Goal: Check status: Check status

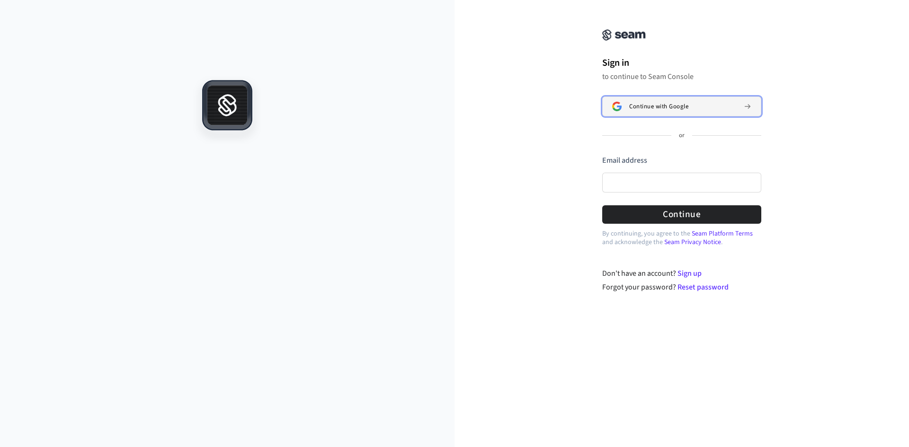
click at [681, 109] on span "Continue with Google" at bounding box center [658, 107] width 59 height 8
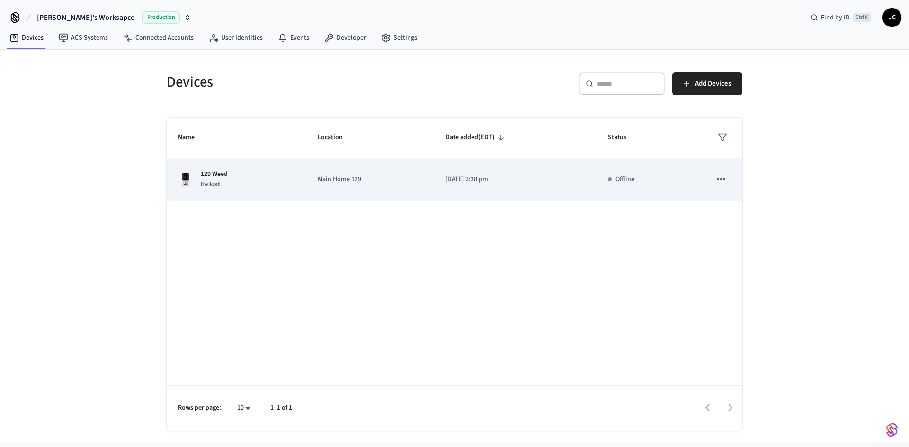
click at [318, 180] on td "Main Home 129" at bounding box center [370, 179] width 128 height 43
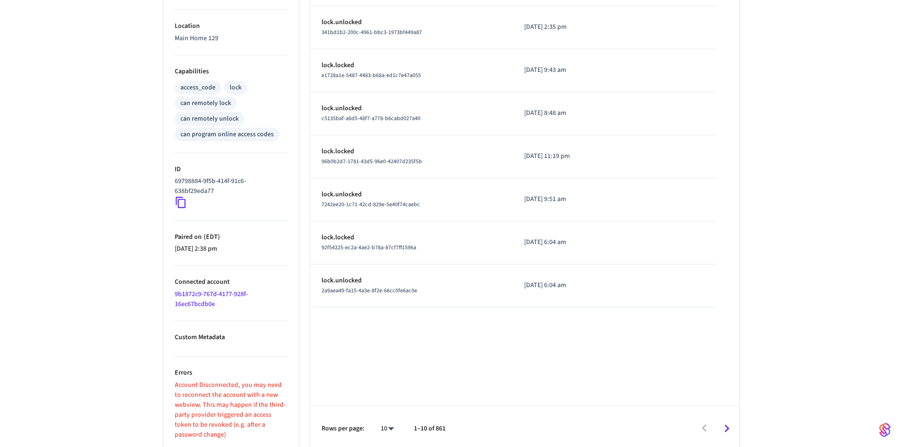
scroll to position [334, 0]
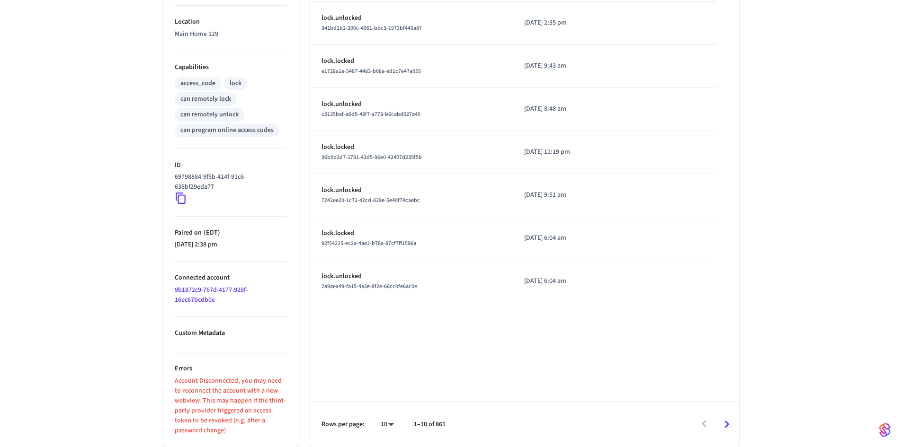
click at [208, 286] on link "9b1872c9-767d-4177-928f-16ec67bcdb0e" at bounding box center [211, 294] width 73 height 19
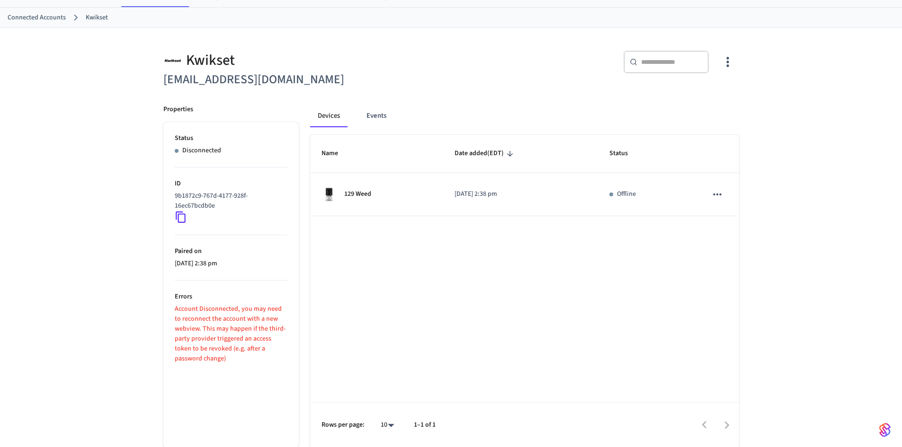
scroll to position [43, 0]
drag, startPoint x: 218, startPoint y: 312, endPoint x: 255, endPoint y: 326, distance: 39.4
click at [254, 325] on p "Account Disconnected, you may need to reconnect the account with a new webview.…" at bounding box center [231, 333] width 113 height 60
click at [257, 327] on p "Account Disconnected, you may need to reconnect the account with a new webview.…" at bounding box center [231, 333] width 113 height 60
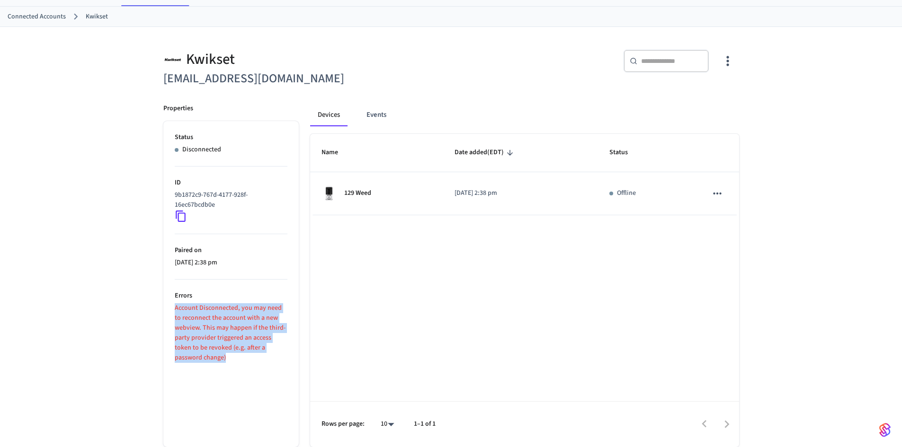
drag, startPoint x: 179, startPoint y: 310, endPoint x: 239, endPoint y: 356, distance: 75.2
click at [239, 356] on ul "Status Disconnected ID 9b1872c9-767d-4177-928f-16ec67bcdb0e Paired on [DATE] 2:…" at bounding box center [230, 284] width 135 height 326
click at [247, 358] on p "Account Disconnected, you may need to reconnect the account with a new webview.…" at bounding box center [231, 333] width 113 height 60
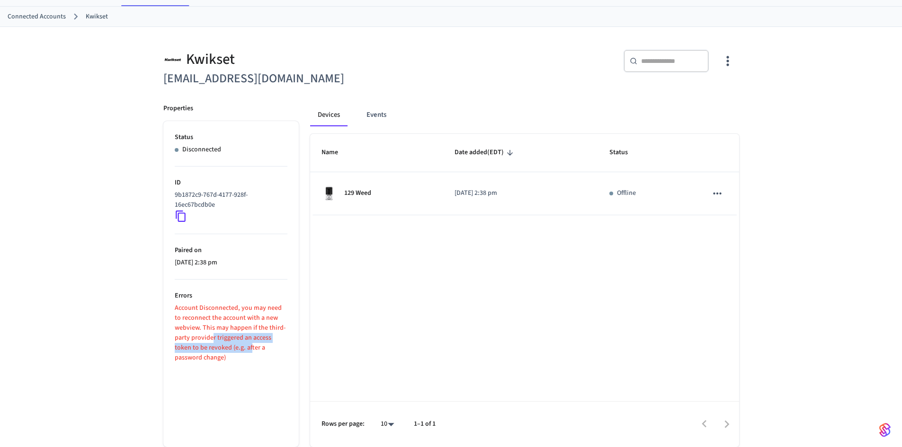
drag, startPoint x: 212, startPoint y: 338, endPoint x: 233, endPoint y: 351, distance: 24.8
click at [233, 351] on p "Account Disconnected, you may need to reconnect the account with a new webview.…" at bounding box center [231, 333] width 113 height 60
click at [244, 355] on p "Account Disconnected, you may need to reconnect the account with a new webview.…" at bounding box center [231, 333] width 113 height 60
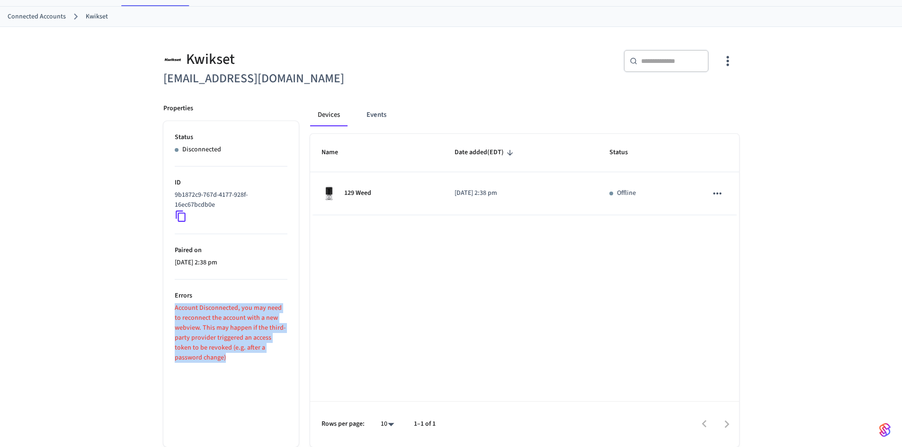
drag, startPoint x: 200, startPoint y: 360, endPoint x: 162, endPoint y: 302, distance: 69.7
click at [162, 302] on div "Properties Status Disconnected ID 9b1872c9-767d-4177-928f-16ec67bcdb0e Paired o…" at bounding box center [225, 269] width 147 height 355
click at [219, 304] on p "Account Disconnected, you may need to reconnect the account with a new webview.…" at bounding box center [231, 333] width 113 height 60
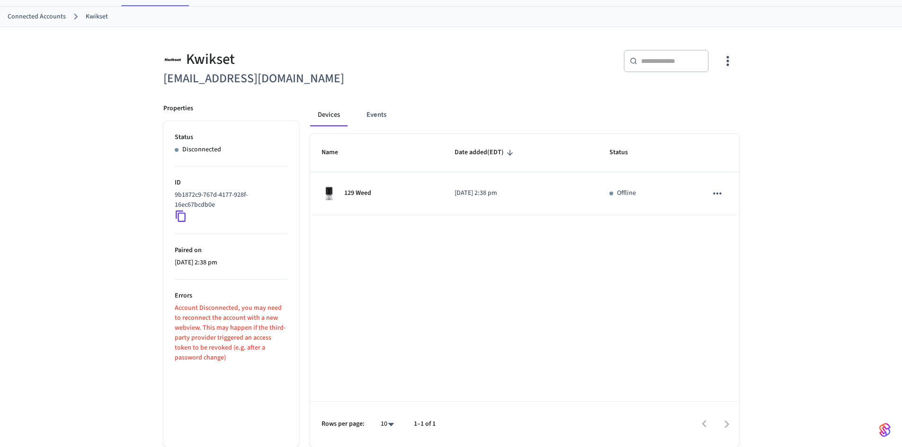
click at [330, 297] on div "Name Date added (EDT) Status 129 Weed [DATE] 2:38 pm Offline Rows per page: 10 …" at bounding box center [524, 290] width 429 height 313
click at [186, 212] on icon at bounding box center [181, 216] width 12 height 12
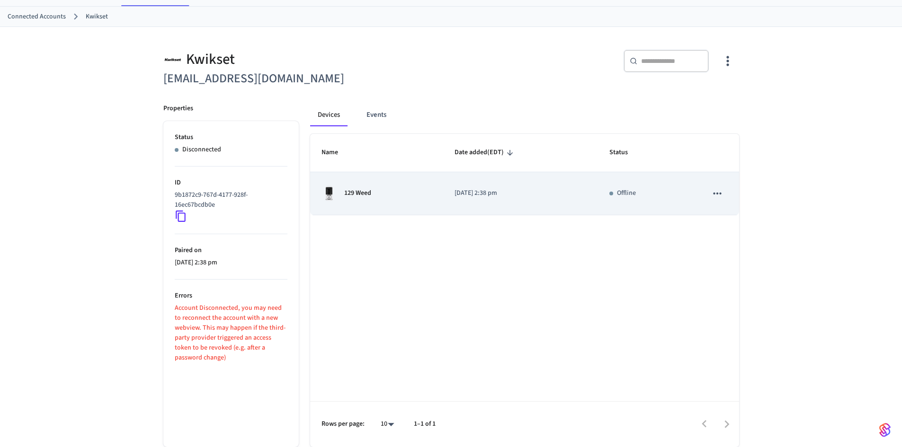
click at [469, 188] on p "[DATE] 2:38 pm" at bounding box center [520, 193] width 132 height 10
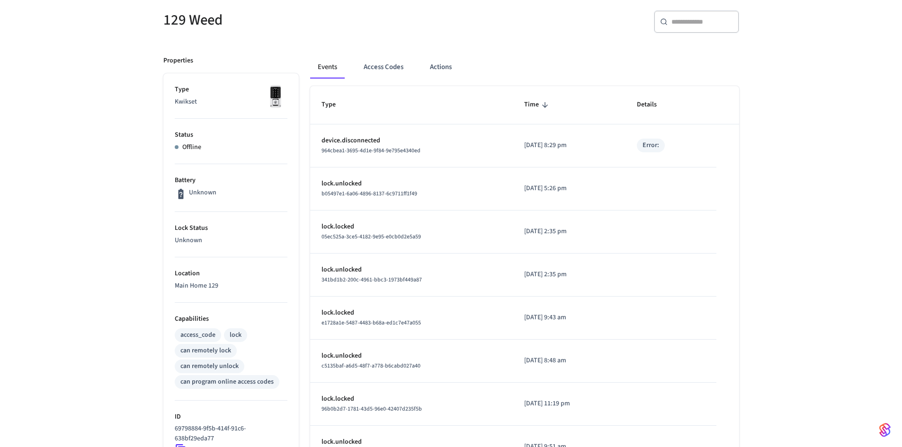
scroll to position [50, 0]
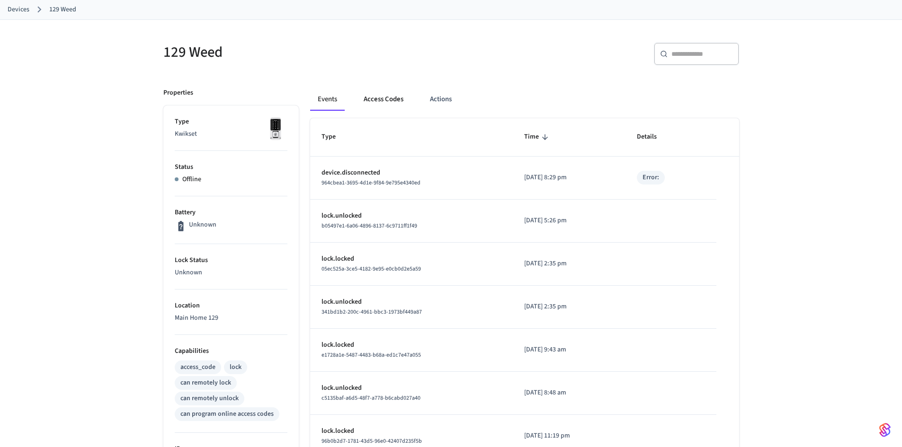
click at [404, 98] on button "Access Codes" at bounding box center [383, 99] width 55 height 23
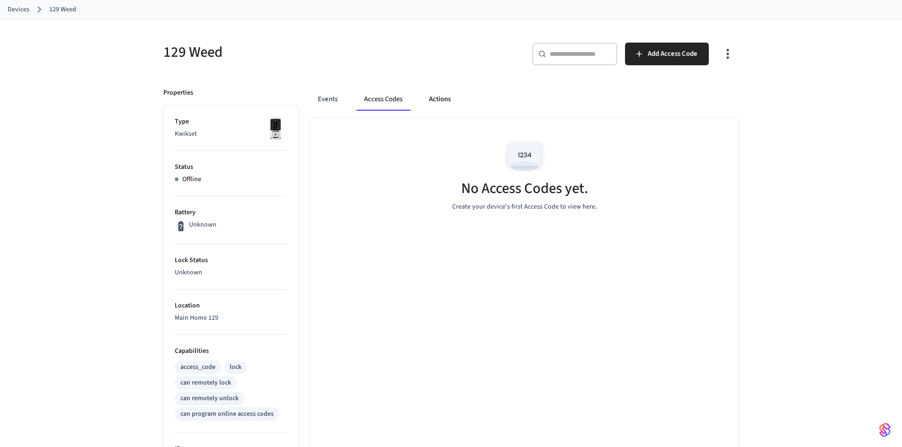
click at [438, 92] on button "Actions" at bounding box center [439, 99] width 37 height 23
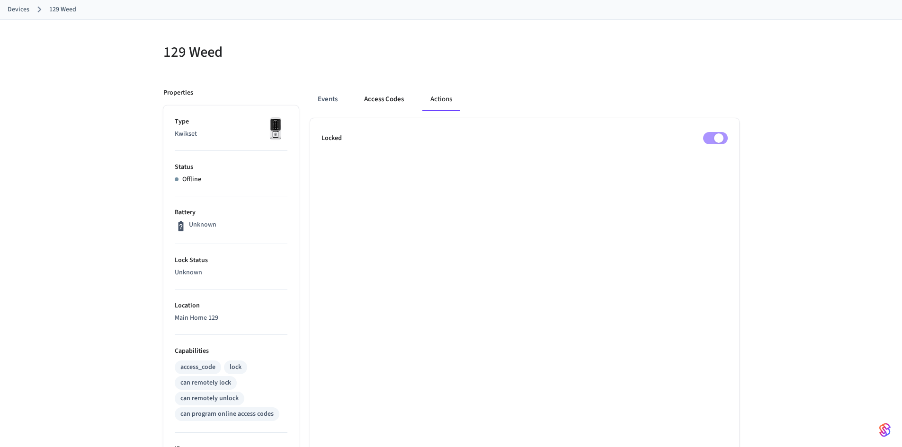
click at [372, 93] on button "Access Codes" at bounding box center [383, 99] width 55 height 23
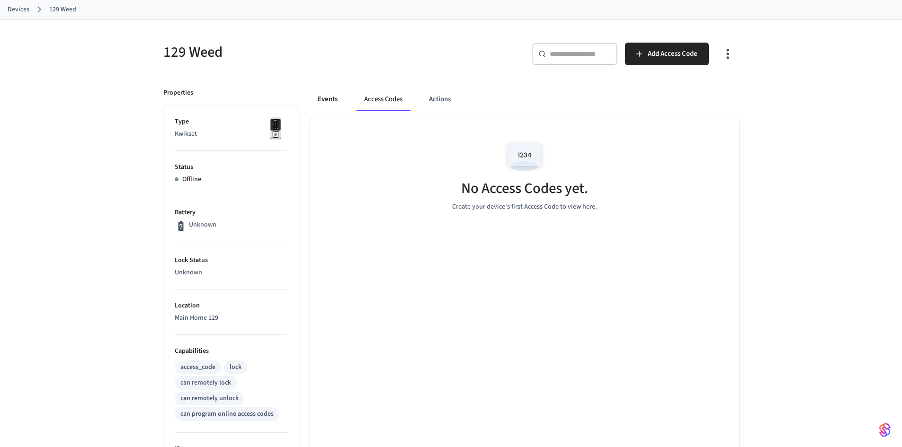
click at [324, 102] on button "Events" at bounding box center [327, 99] width 35 height 23
